Goal: Transaction & Acquisition: Purchase product/service

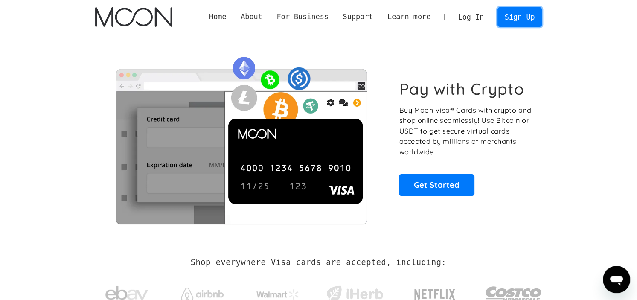
click at [523, 17] on link "Sign Up" at bounding box center [519, 16] width 44 height 19
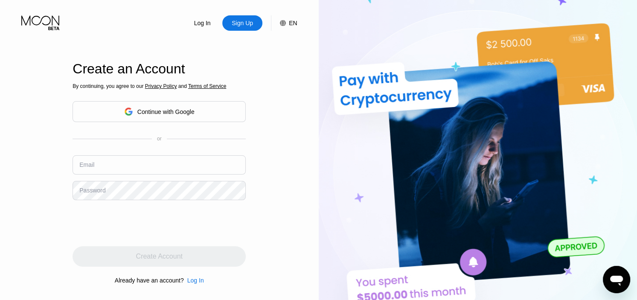
click at [84, 168] on div "Email" at bounding box center [86, 164] width 15 height 7
click at [85, 168] on div "Email" at bounding box center [86, 164] width 15 height 7
click at [86, 167] on div "Email" at bounding box center [86, 164] width 15 height 7
click at [154, 172] on input "text" at bounding box center [159, 164] width 173 height 19
type input "simoncokercoke@gmail.com"
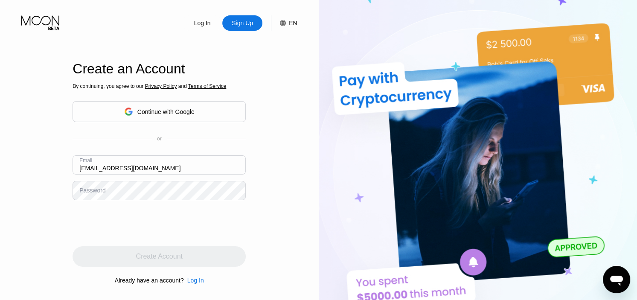
click at [95, 193] on div "Password" at bounding box center [92, 190] width 26 height 7
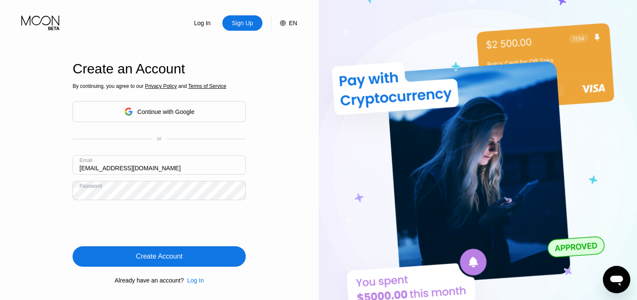
click at [92, 257] on div "Create Account" at bounding box center [159, 256] width 173 height 20
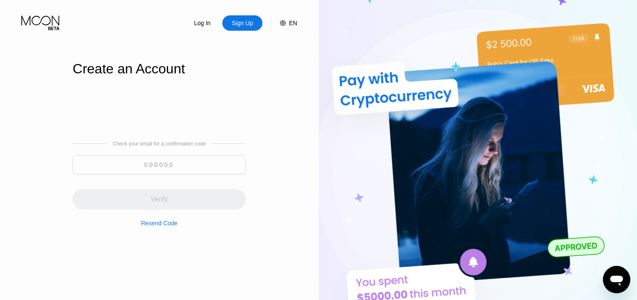
click at [96, 168] on input at bounding box center [159, 164] width 173 height 19
paste input "699513"
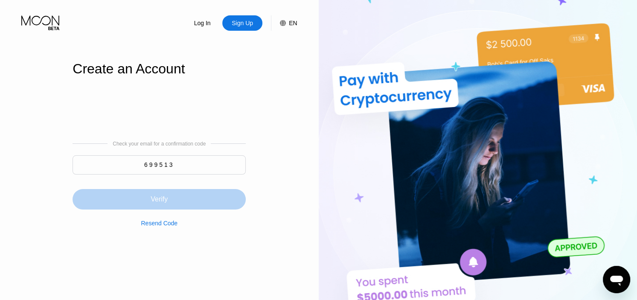
type input "699513"
click at [108, 197] on div "Verify" at bounding box center [159, 199] width 173 height 20
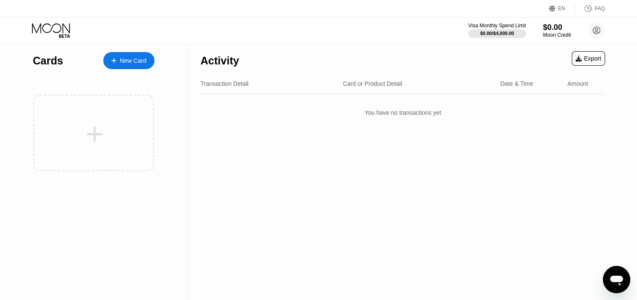
click at [552, 33] on div "Moon Credit" at bounding box center [557, 35] width 28 height 6
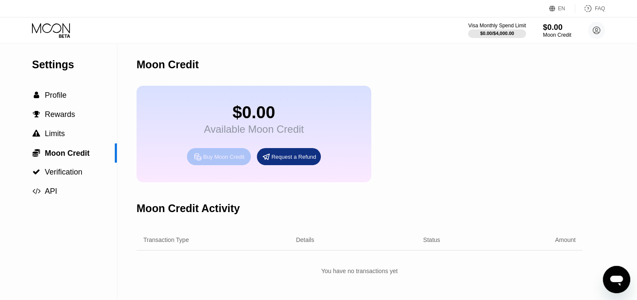
click at [208, 165] on div "Buy Moon Credit" at bounding box center [219, 156] width 64 height 17
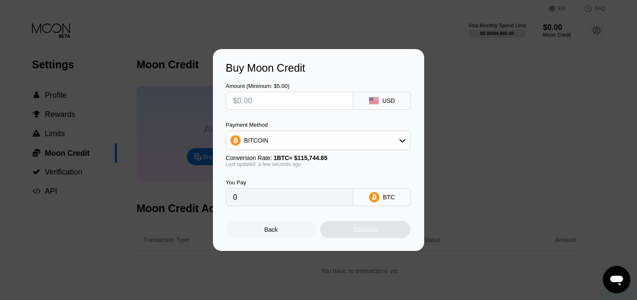
click at [247, 101] on input "text" at bounding box center [289, 100] width 113 height 17
type input "$22"
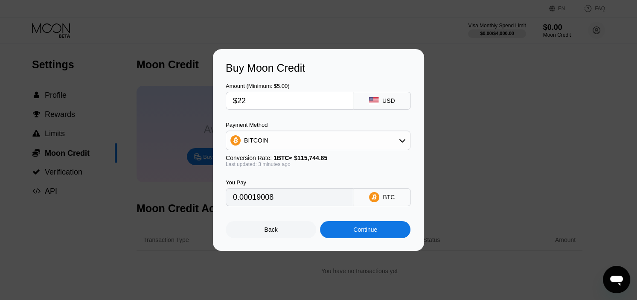
type input "0.00019002"
type input "$22"
type input "0.00019018"
type input "$2"
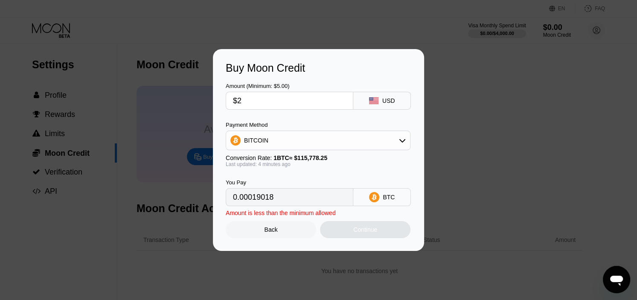
type input "0.00001729"
type input "0"
type input "$1"
type input "0.00000865"
type input "$16"
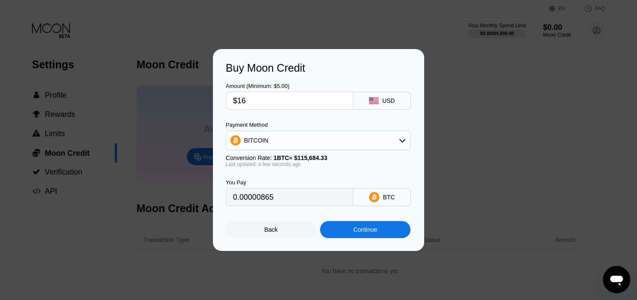
type input "0.00013831"
type input "$1"
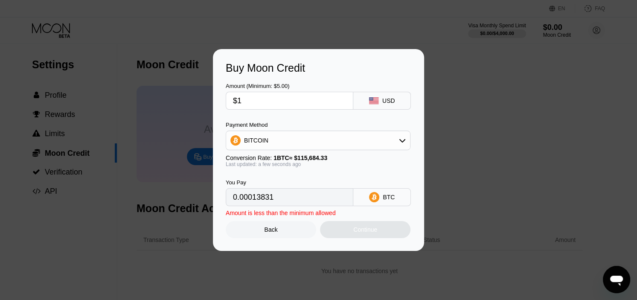
type input "0.00000865"
type input "$18"
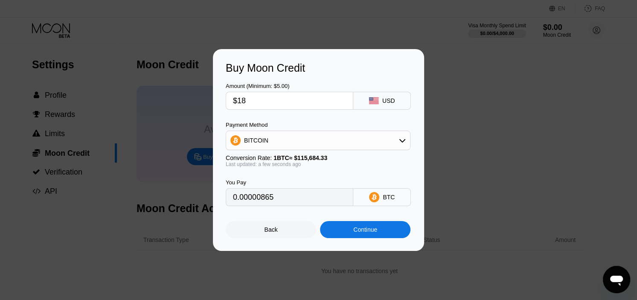
type input "0.00015560"
type input "$1"
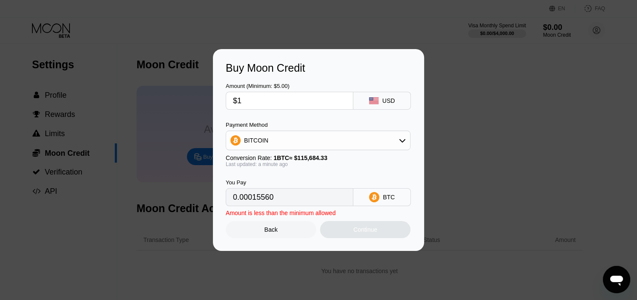
type input "0.00000865"
type input "$17"
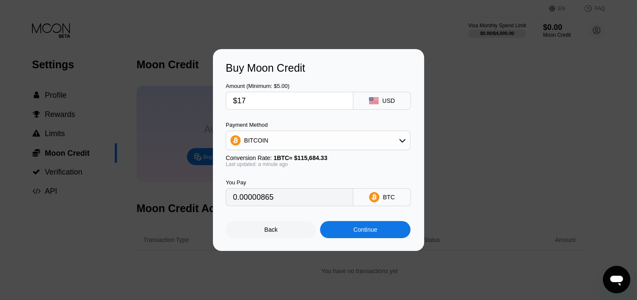
type input "0.00014696"
click at [374, 232] on div "Continue" at bounding box center [365, 229] width 24 height 7
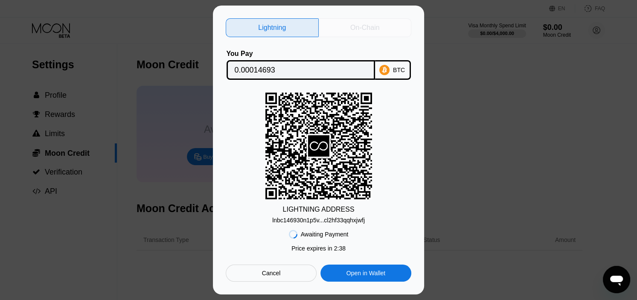
click at [372, 28] on div "On-Chain" at bounding box center [364, 27] width 29 height 9
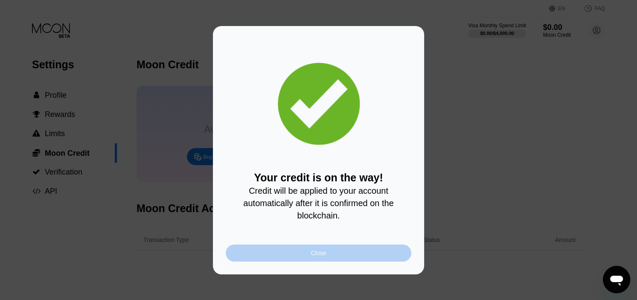
click at [302, 256] on div "Close" at bounding box center [319, 252] width 186 height 17
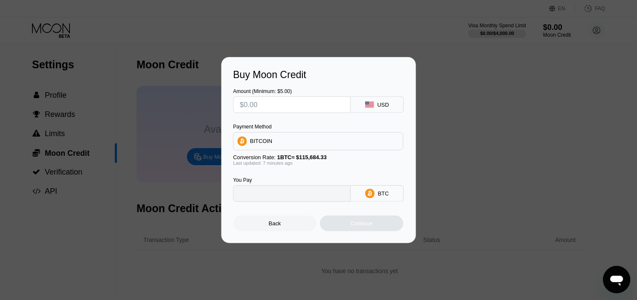
type input "0"
